Goal: Task Accomplishment & Management: Manage account settings

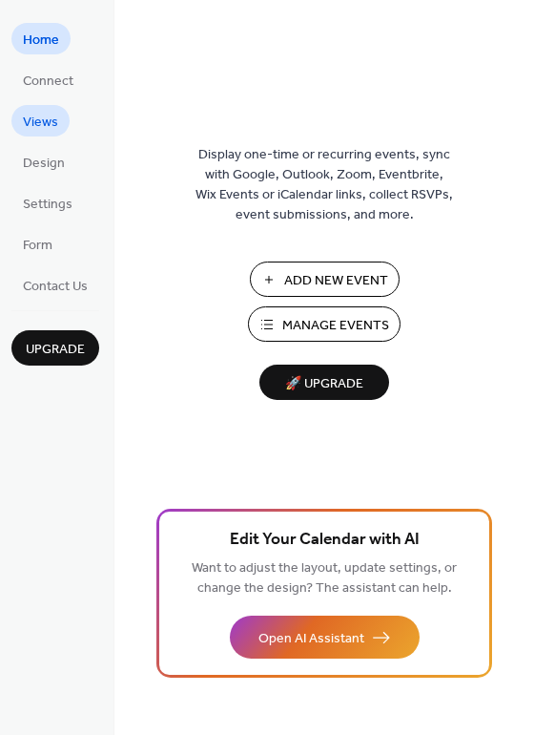
click at [48, 127] on span "Views" at bounding box center [40, 123] width 35 height 20
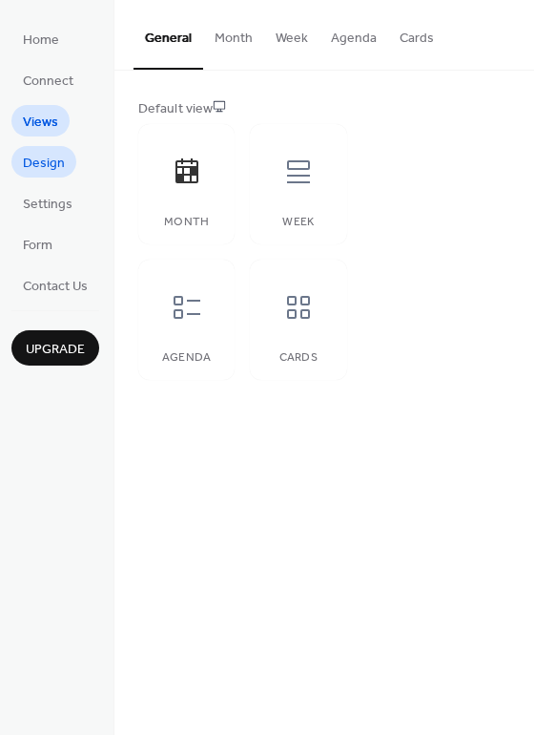
click at [48, 158] on span "Design" at bounding box center [44, 164] width 42 height 20
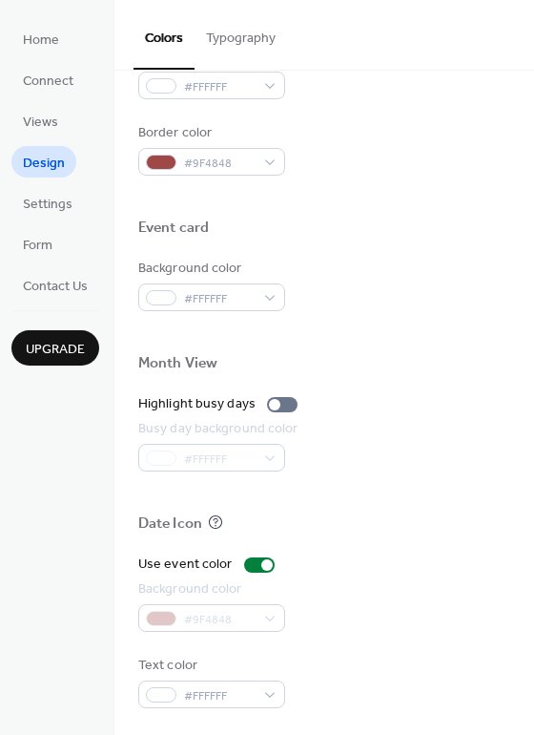
scroll to position [817, 0]
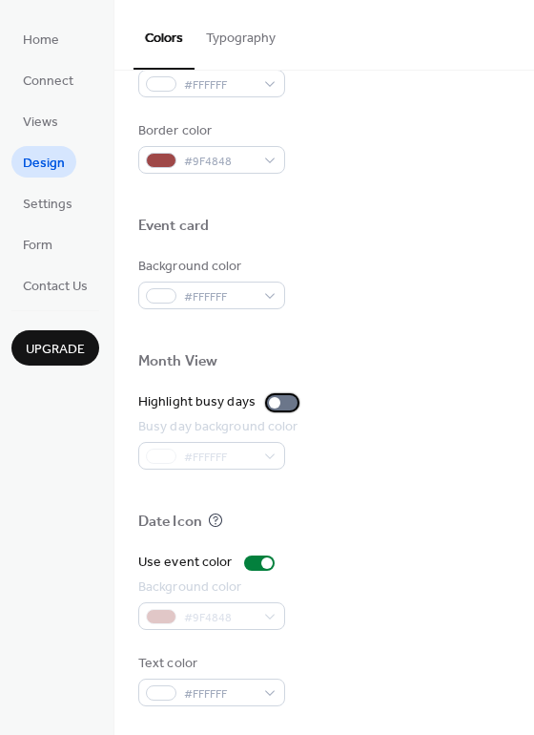
click at [285, 401] on div at bounding box center [282, 402] width 31 height 15
click at [284, 402] on div at bounding box center [289, 402] width 11 height 11
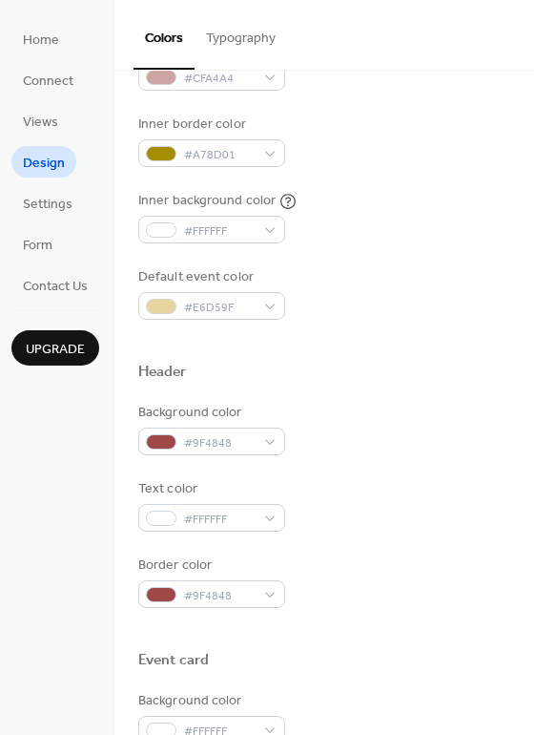
scroll to position [0, 0]
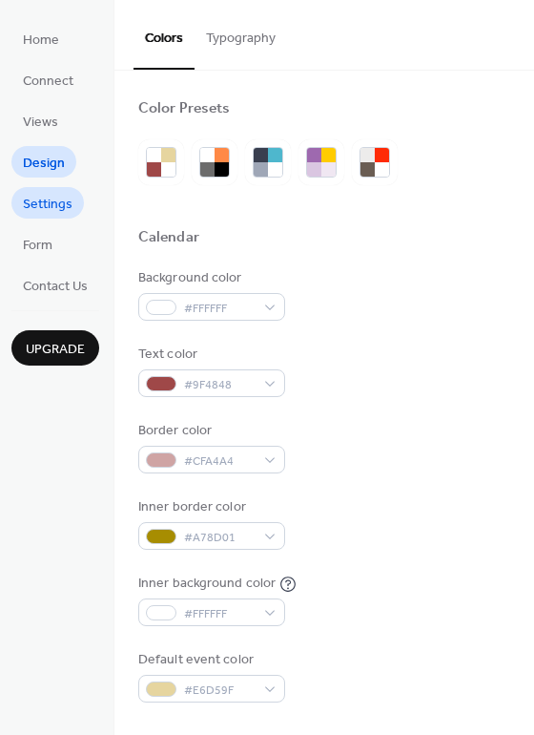
click at [53, 195] on span "Settings" at bounding box center [48, 205] width 50 height 20
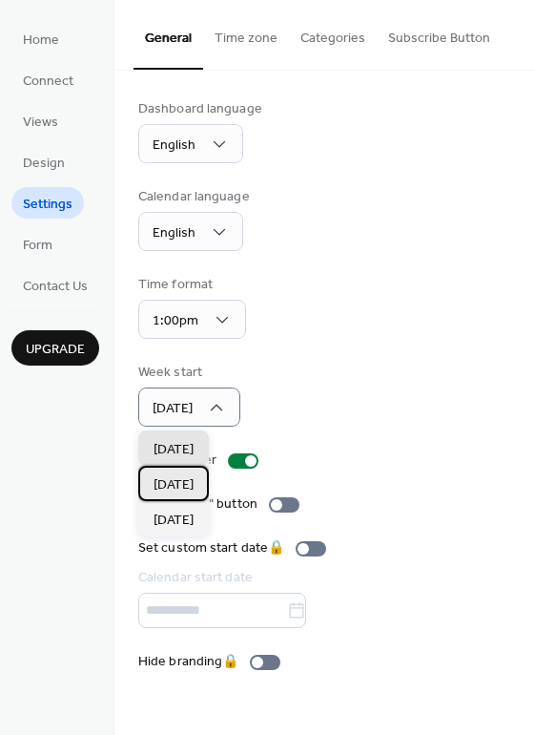
click at [175, 482] on span "[DATE]" at bounding box center [174, 485] width 40 height 20
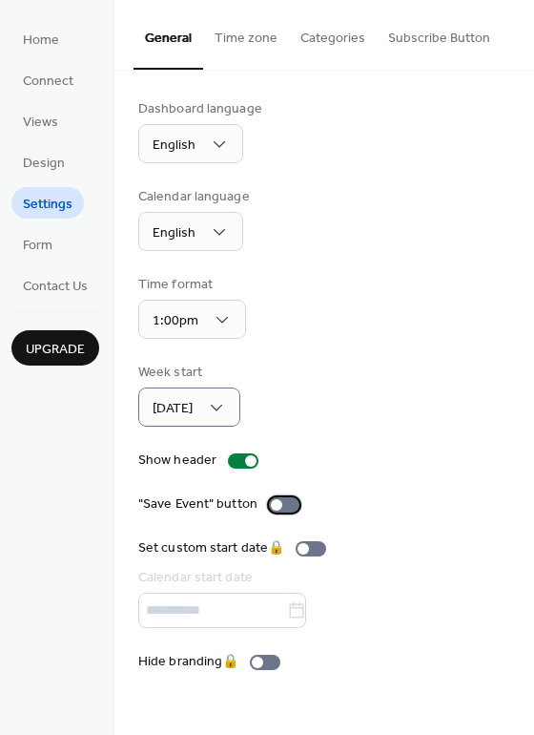
click at [283, 501] on div at bounding box center [284, 504] width 31 height 15
click at [288, 500] on div at bounding box center [291, 504] width 11 height 11
click at [288, 500] on div at bounding box center [284, 504] width 31 height 15
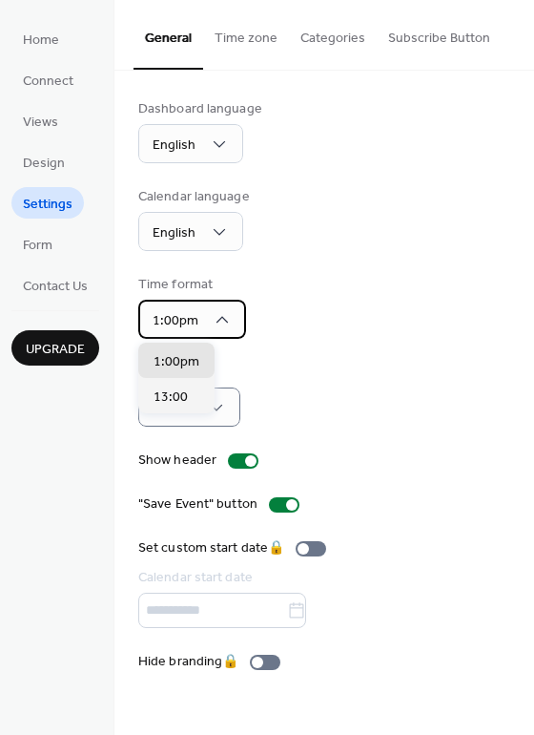
click at [224, 316] on icon at bounding box center [222, 319] width 19 height 19
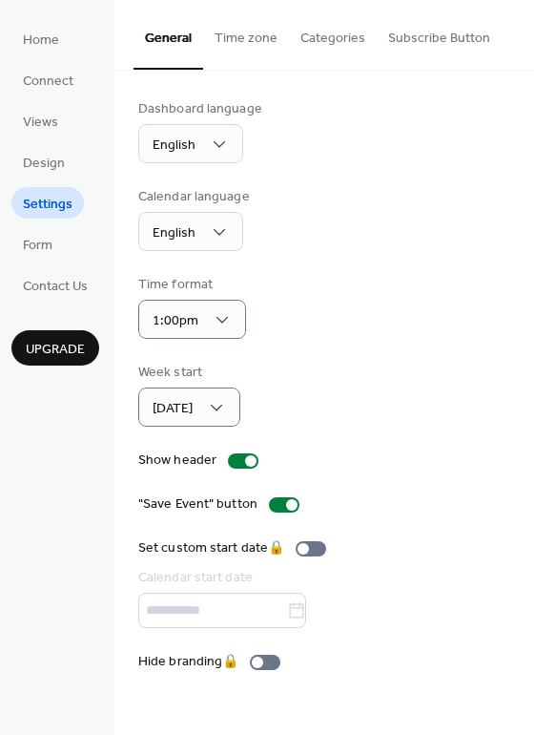
click at [263, 281] on div "Time format 1:00pm" at bounding box center [324, 307] width 372 height 64
click at [275, 499] on div at bounding box center [284, 504] width 31 height 15
click at [249, 45] on button "Time zone" at bounding box center [246, 34] width 86 height 68
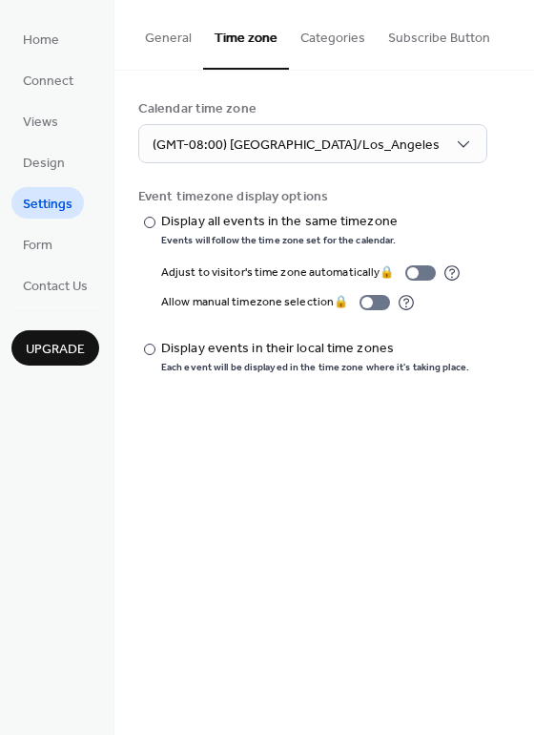
click at [295, 40] on button "Categories" at bounding box center [333, 34] width 88 height 68
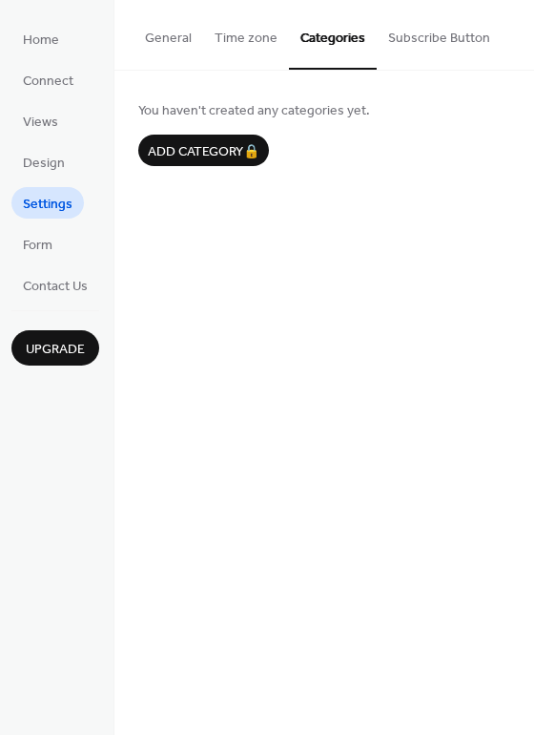
click at [392, 41] on button "Subscribe Button" at bounding box center [439, 34] width 125 height 68
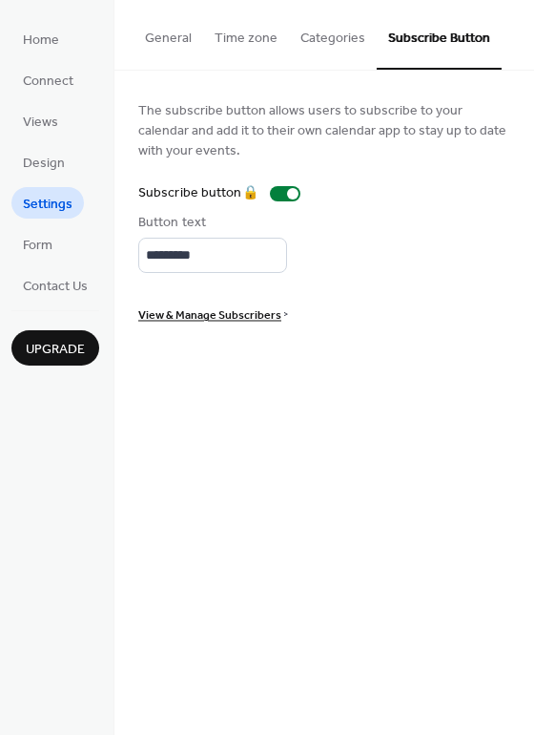
click at [177, 34] on button "General" at bounding box center [169, 34] width 70 height 68
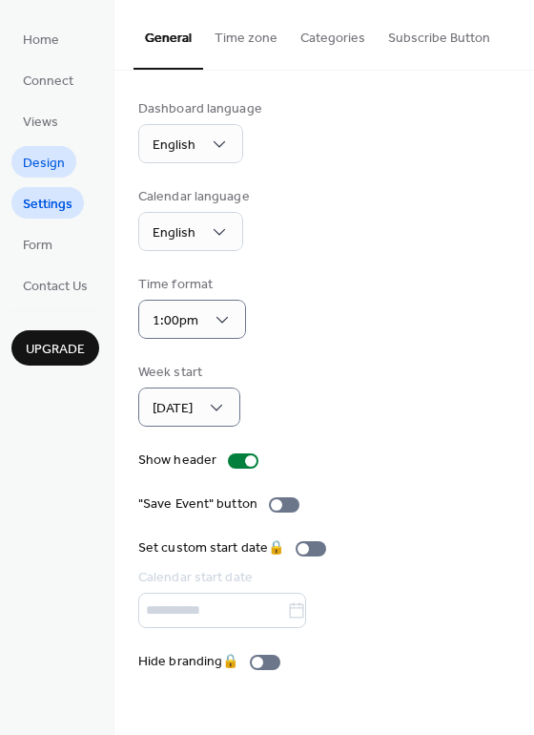
click at [65, 166] on link "Design" at bounding box center [43, 161] width 65 height 31
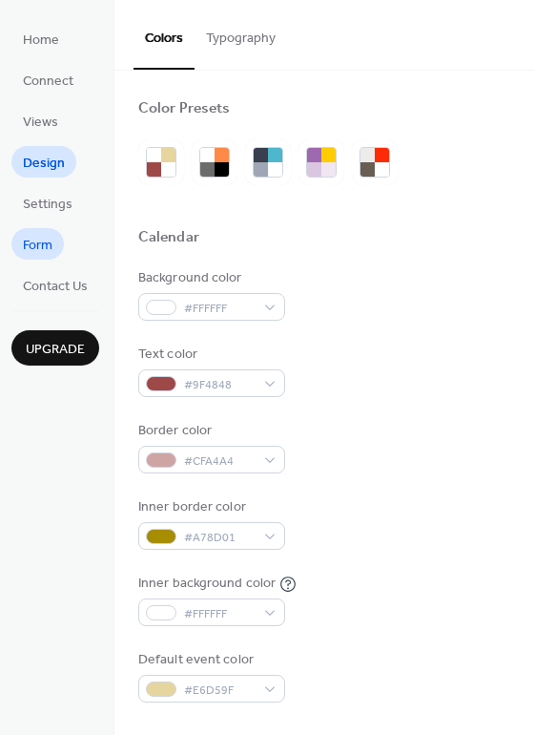
click at [52, 236] on span "Form" at bounding box center [38, 246] width 30 height 20
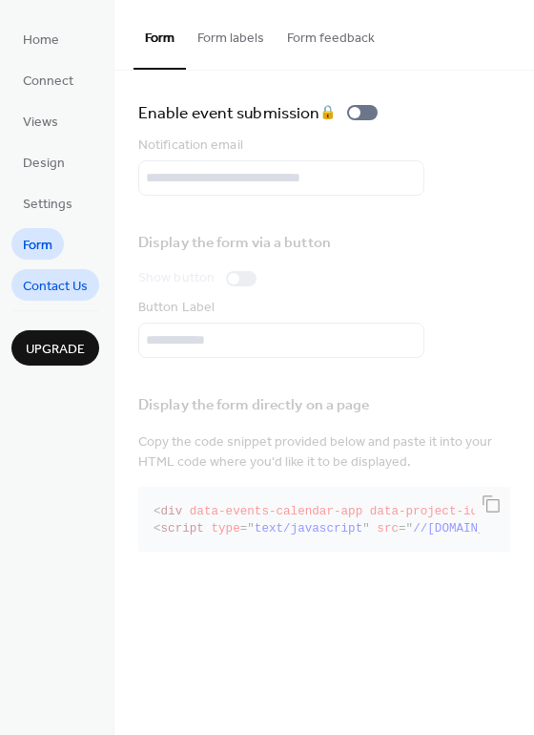
click at [52, 286] on span "Contact Us" at bounding box center [55, 287] width 65 height 20
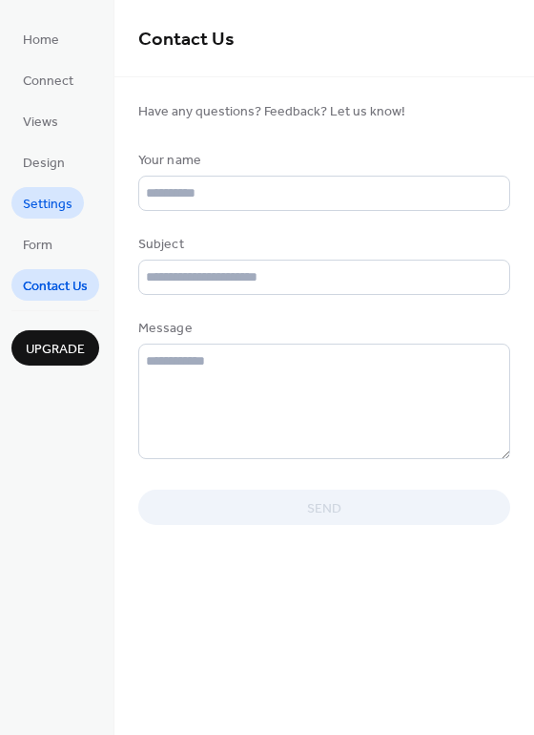
click at [39, 195] on span "Settings" at bounding box center [48, 205] width 50 height 20
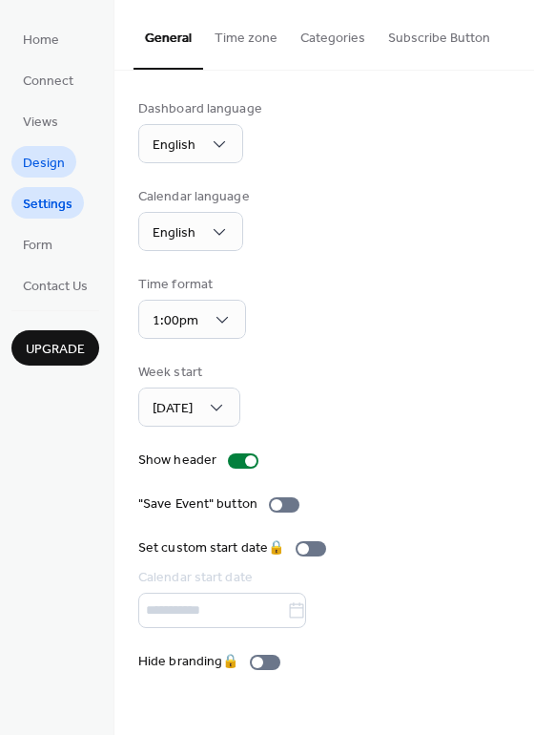
click at [32, 161] on span "Design" at bounding box center [44, 164] width 42 height 20
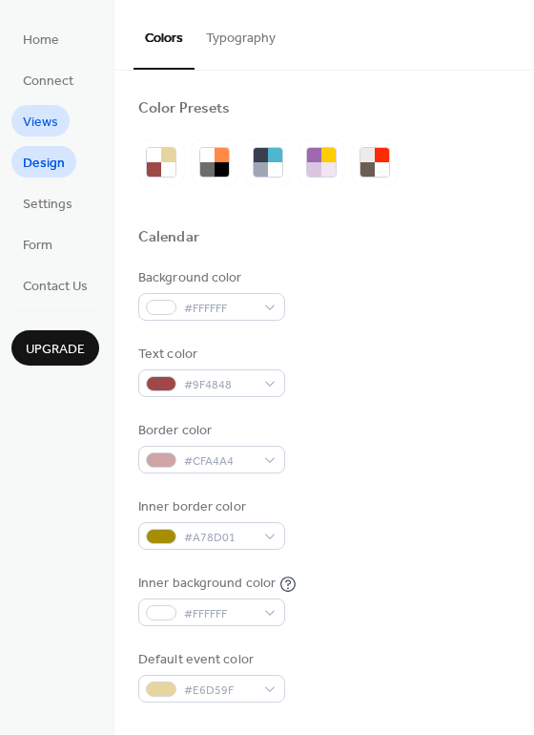
click at [36, 121] on span "Views" at bounding box center [40, 123] width 35 height 20
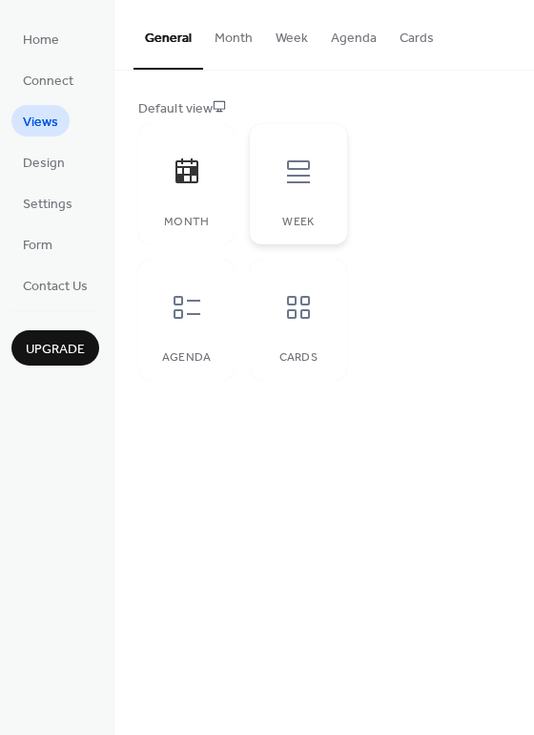
click at [286, 188] on div at bounding box center [298, 171] width 57 height 57
click at [206, 346] on div "Agenda" at bounding box center [186, 320] width 96 height 120
click at [289, 322] on div at bounding box center [298, 307] width 57 height 57
click at [192, 193] on div at bounding box center [186, 171] width 57 height 57
click at [280, 276] on div "Cards" at bounding box center [298, 320] width 96 height 120
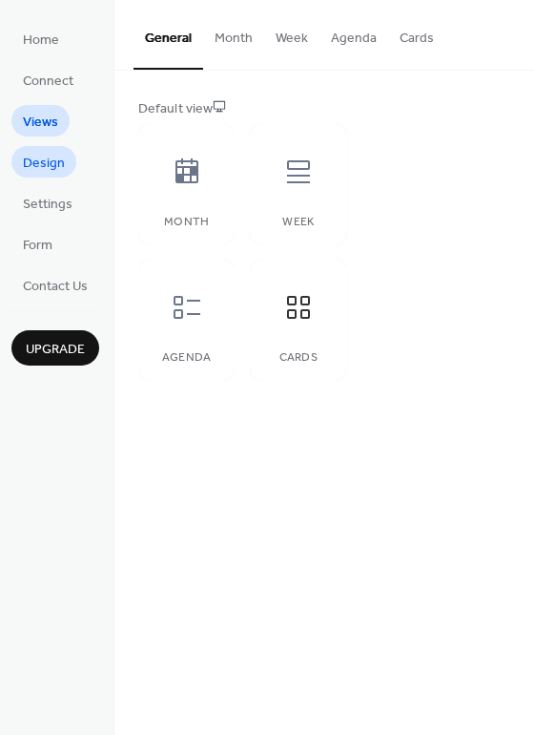
click at [64, 164] on link "Design" at bounding box center [43, 161] width 65 height 31
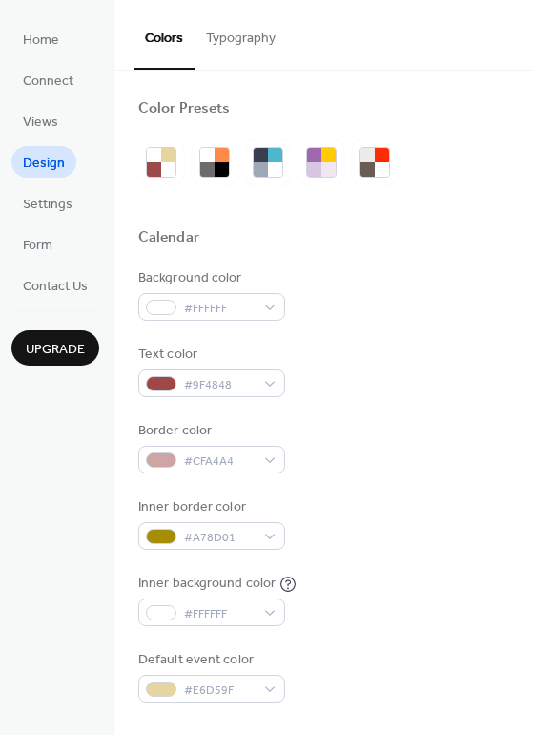
click at [67, 340] on span "Upgrade" at bounding box center [55, 350] width 59 height 20
click at [49, 195] on span "Settings" at bounding box center [48, 205] width 50 height 20
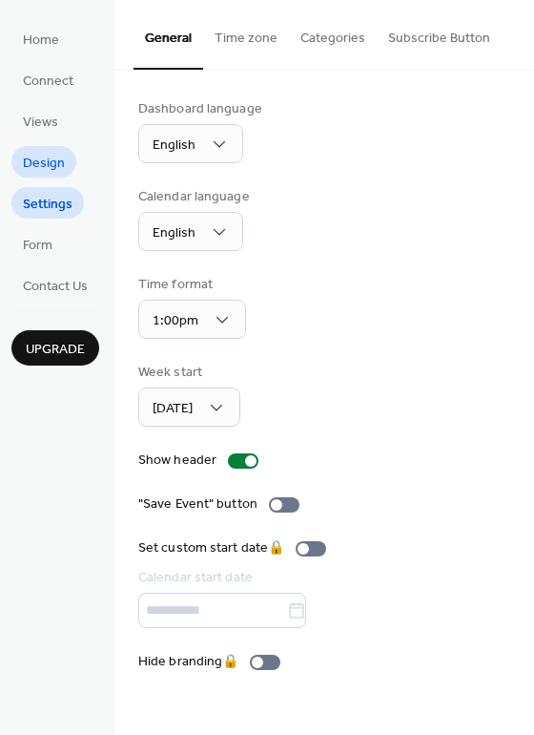
click at [47, 154] on span "Design" at bounding box center [44, 164] width 42 height 20
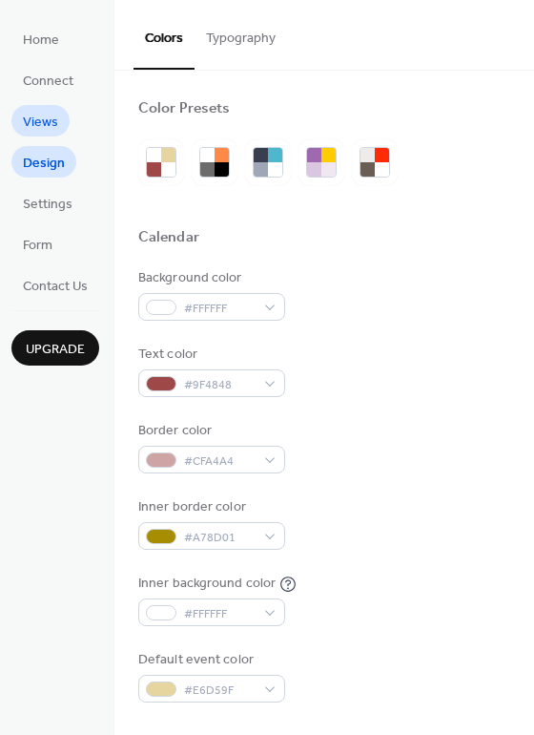
click at [45, 120] on span "Views" at bounding box center [40, 123] width 35 height 20
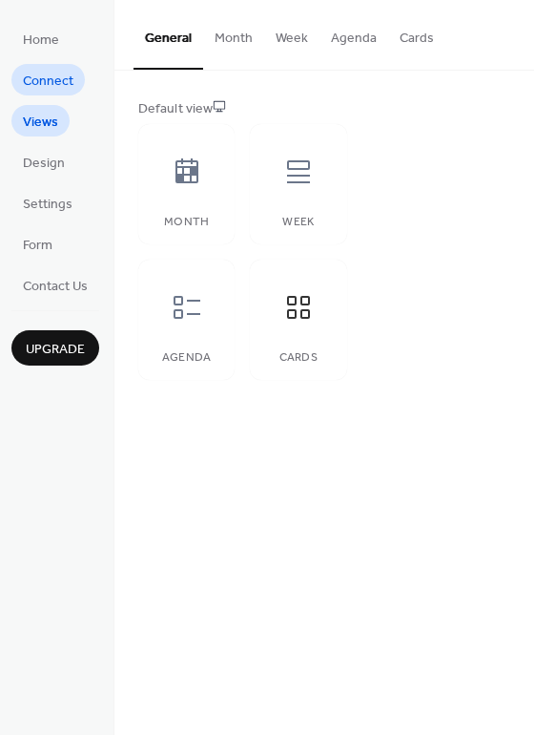
click at [40, 94] on link "Connect" at bounding box center [47, 79] width 73 height 31
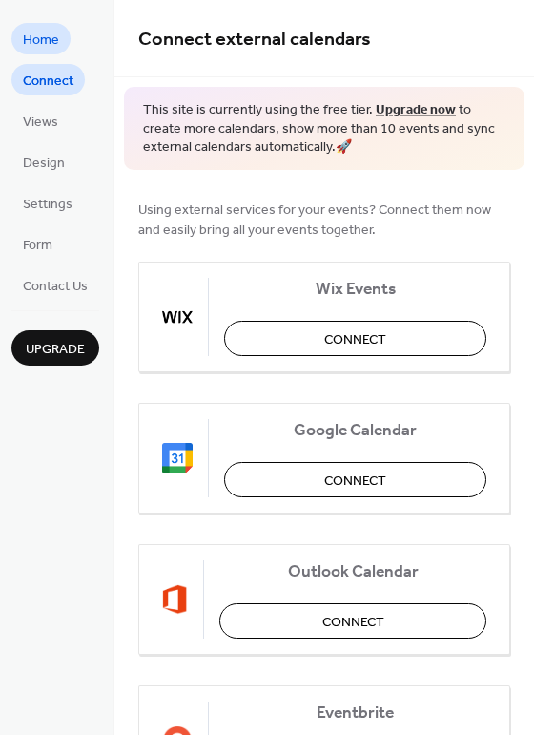
click at [60, 42] on link "Home" at bounding box center [40, 38] width 59 height 31
